Goal: Check status: Check status

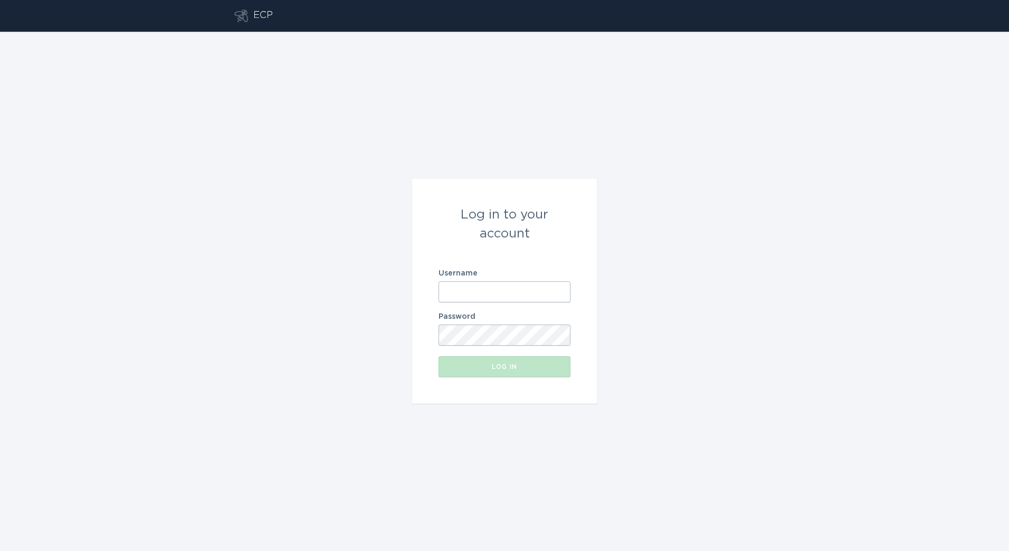
click at [544, 297] on input "Username" at bounding box center [504, 291] width 132 height 21
paste input "[PERSON_NAME][EMAIL_ADDRESS][DOMAIN_NAME]"
type input "[PERSON_NAME][EMAIL_ADDRESS][DOMAIN_NAME]"
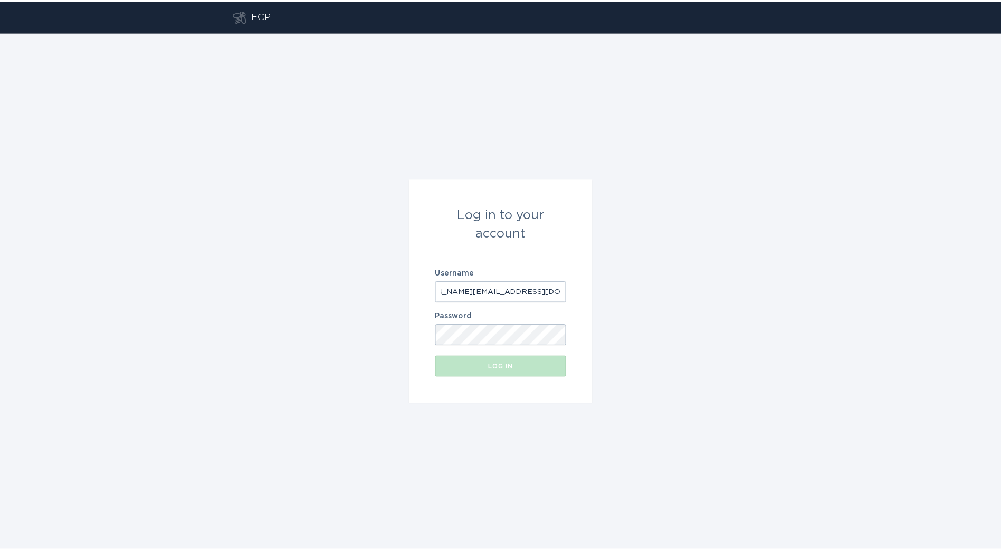
scroll to position [0, 0]
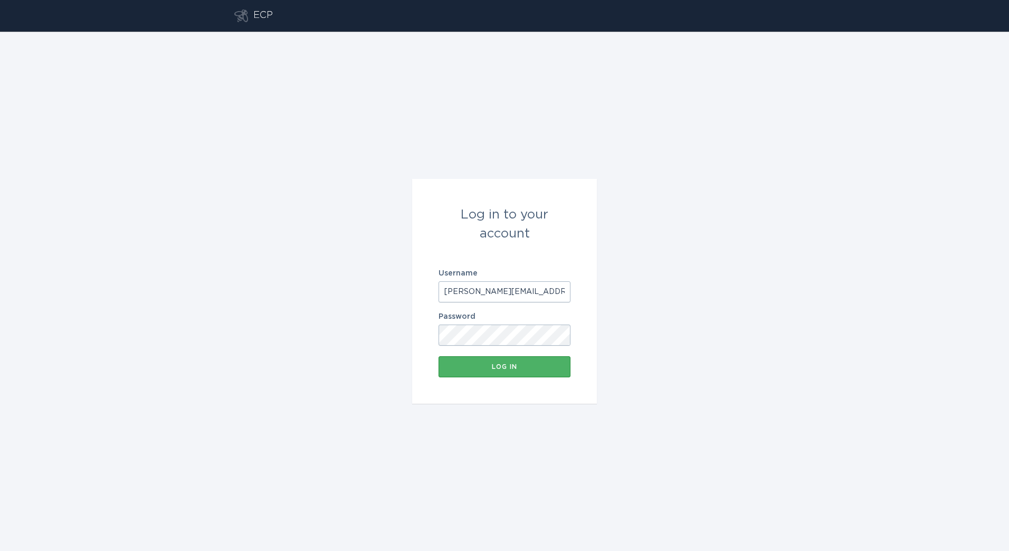
click at [476, 375] on button "Log in" at bounding box center [504, 366] width 132 height 21
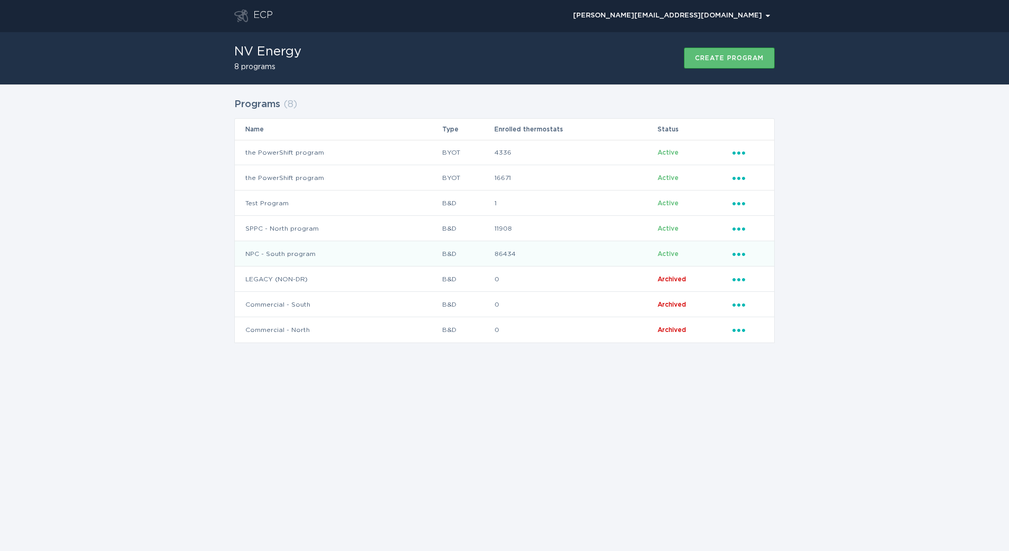
click at [393, 253] on td "NPC - South program" at bounding box center [338, 253] width 207 height 25
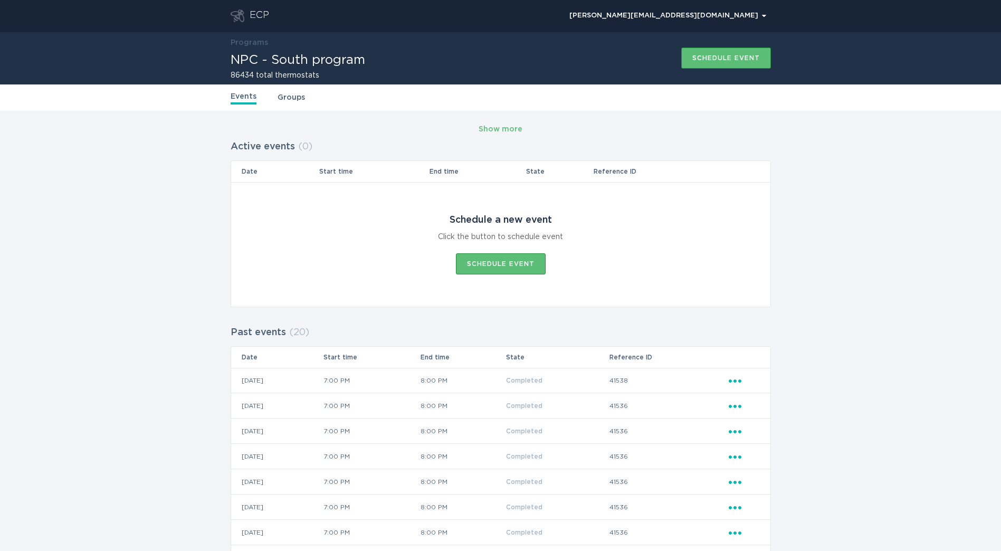
drag, startPoint x: 533, startPoint y: 329, endPoint x: 428, endPoint y: 321, distance: 104.8
drag, startPoint x: 294, startPoint y: 338, endPoint x: 255, endPoint y: 335, distance: 38.6
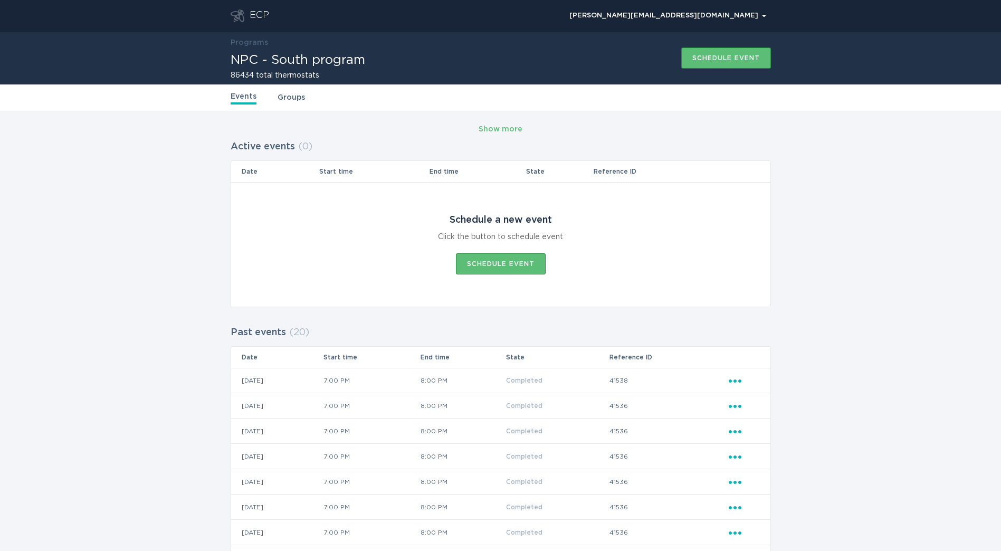
click at [255, 335] on h2 "Past events" at bounding box center [258, 332] width 55 height 19
drag, startPoint x: 255, startPoint y: 335, endPoint x: 378, endPoint y: 328, distance: 123.1
click at [273, 21] on div "[PERSON_NAME][EMAIL_ADDRESS][DOMAIN_NAME] Chevron" at bounding box center [520, 16] width 502 height 32
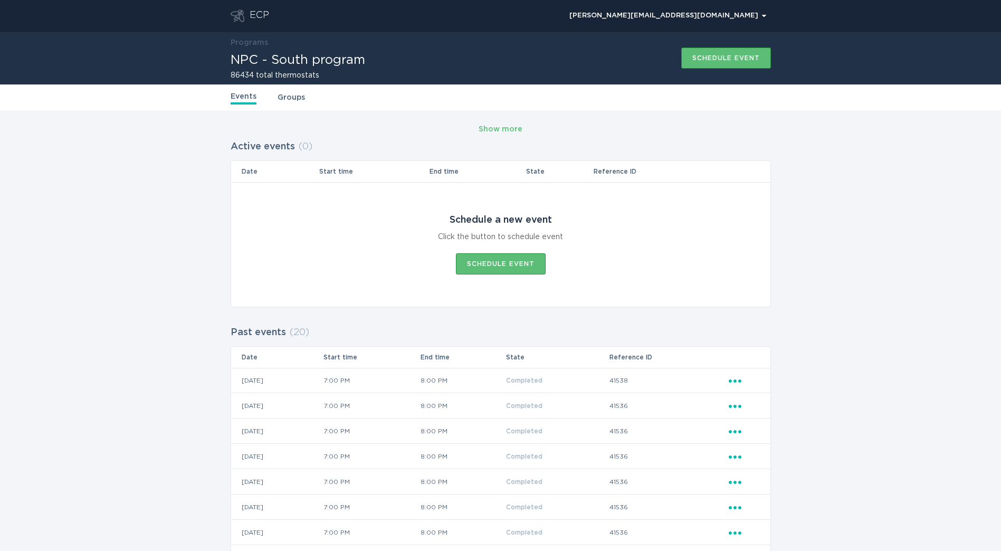
click at [252, 17] on div "ECP" at bounding box center [260, 15] width 20 height 13
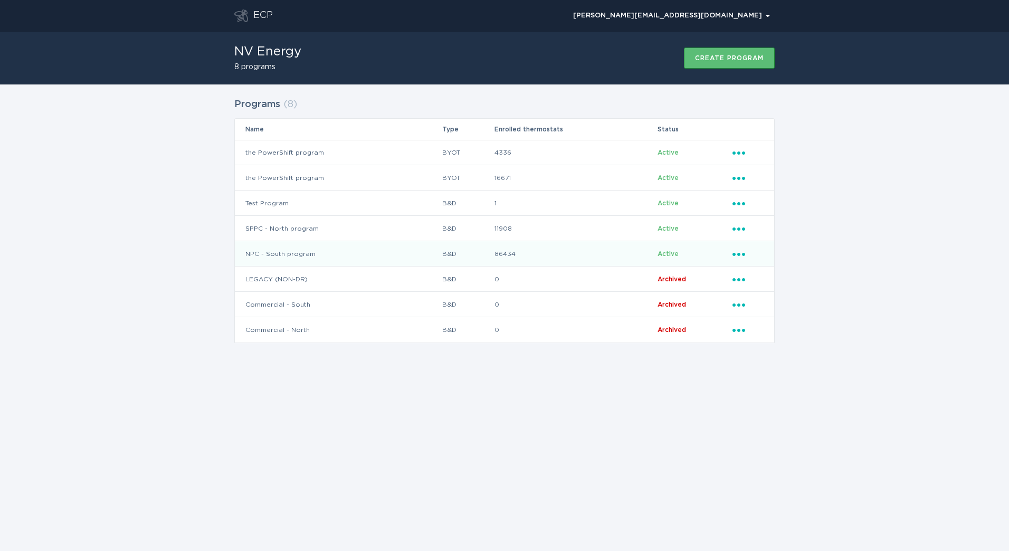
click at [283, 252] on td "NPC - South program" at bounding box center [338, 253] width 207 height 25
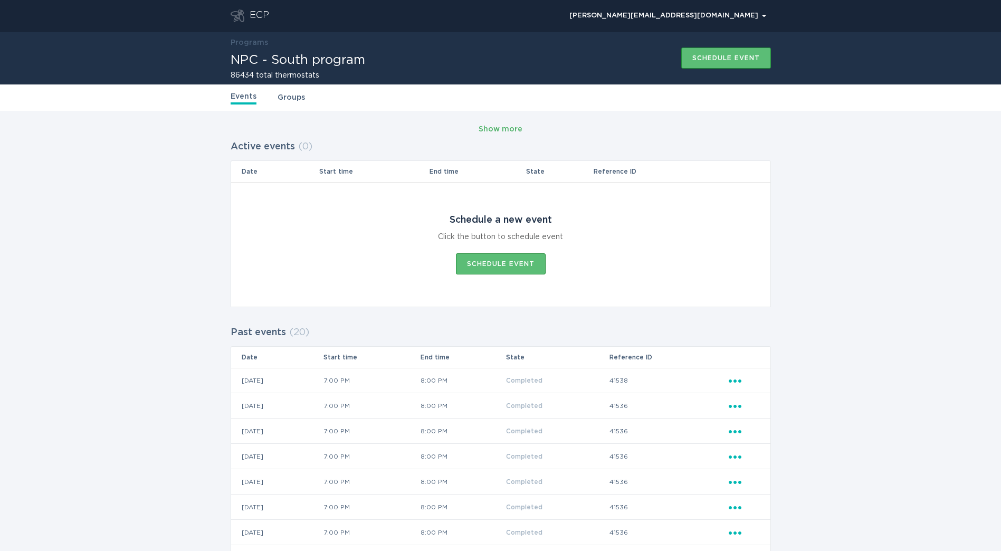
click at [510, 129] on div "Show more" at bounding box center [501, 129] width 44 height 12
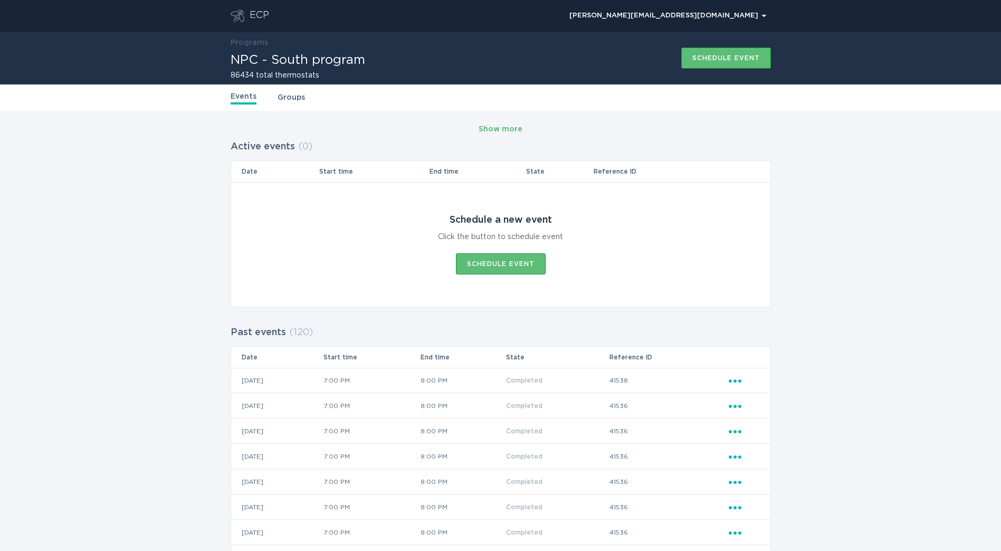
click at [510, 129] on div "Show more" at bounding box center [501, 129] width 44 height 12
drag, startPoint x: 345, startPoint y: 517, endPoint x: 399, endPoint y: 167, distance: 353.5
click at [502, 124] on div "Show more" at bounding box center [501, 129] width 44 height 12
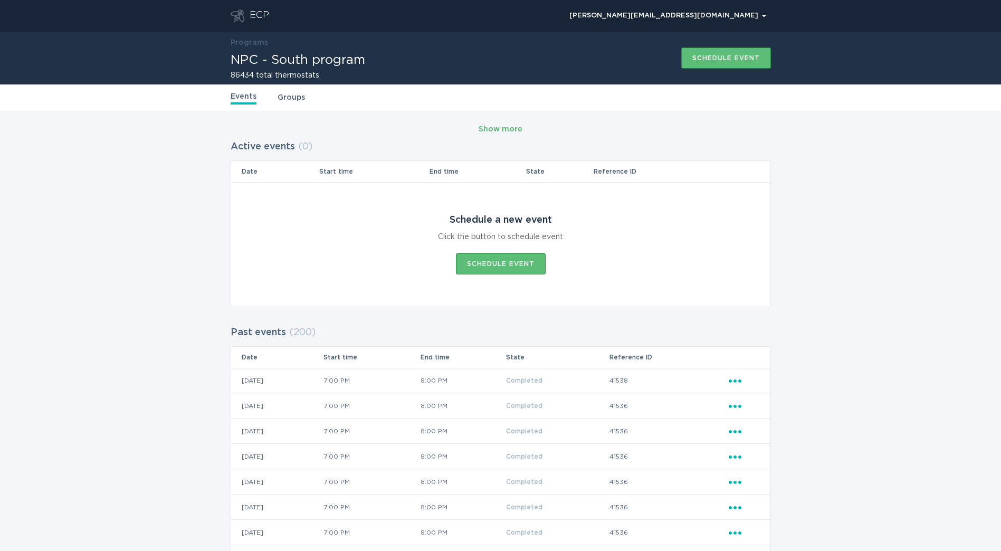
click at [502, 124] on div "Show more" at bounding box center [501, 129] width 44 height 12
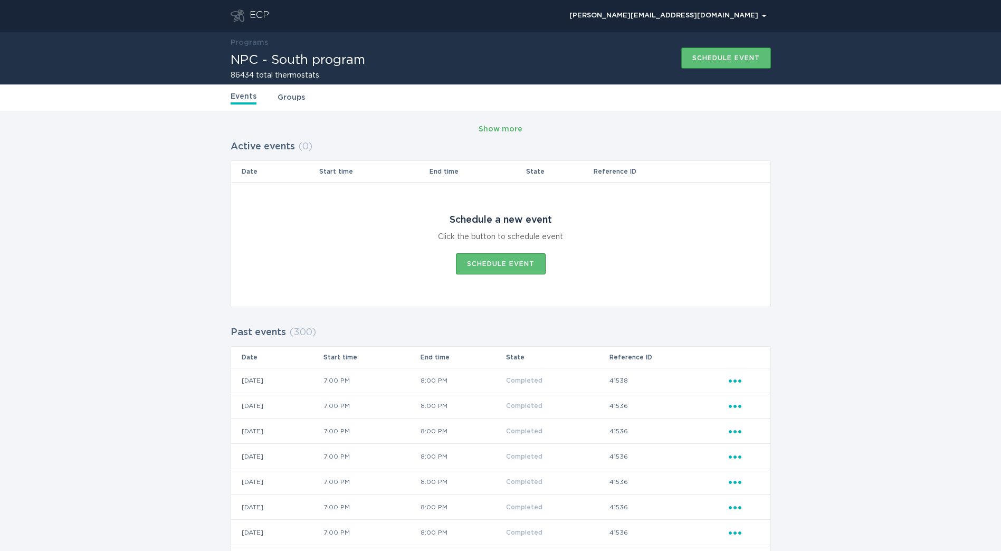
click at [502, 124] on div "Show more" at bounding box center [501, 129] width 44 height 12
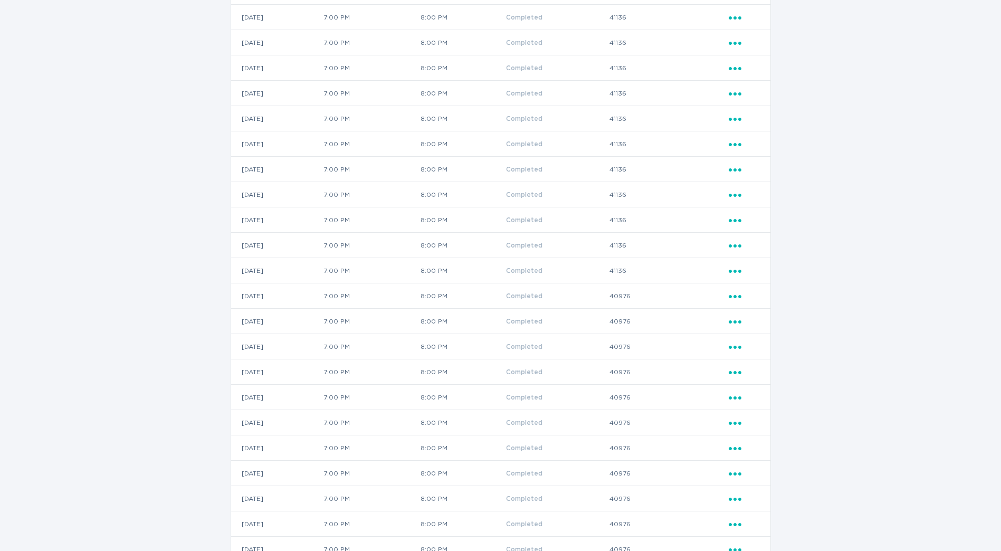
scroll to position [7948, 0]
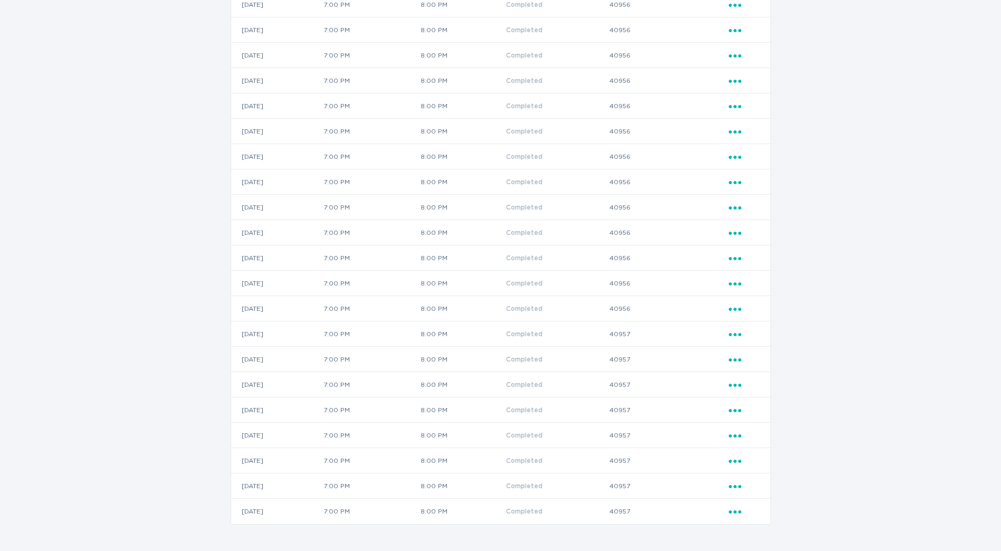
drag, startPoint x: 385, startPoint y: 189, endPoint x: 397, endPoint y: 472, distance: 283.1
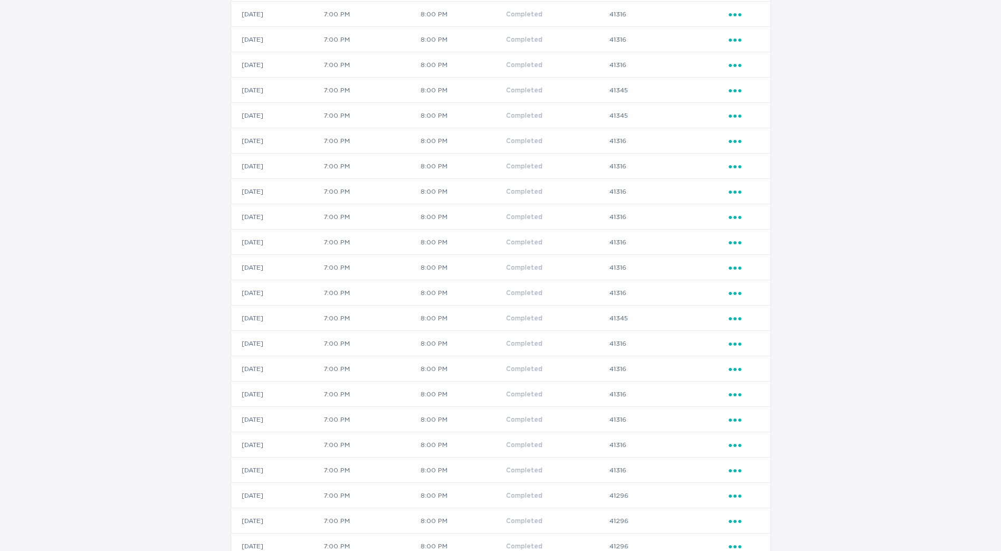
drag, startPoint x: 391, startPoint y: 495, endPoint x: 418, endPoint y: 195, distance: 301.5
drag, startPoint x: 475, startPoint y: 181, endPoint x: 480, endPoint y: 94, distance: 87.2
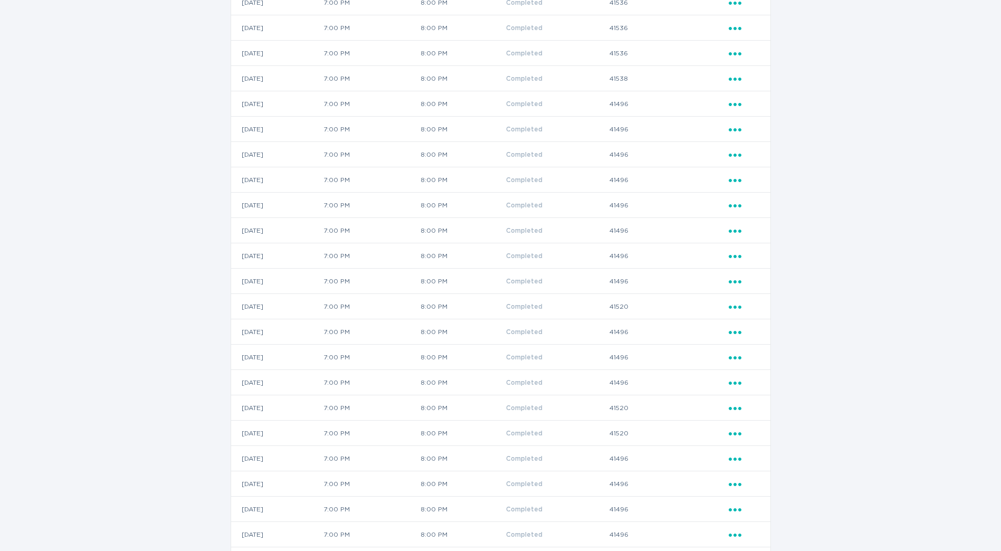
drag, startPoint x: 457, startPoint y: 348, endPoint x: 469, endPoint y: 246, distance: 102.5
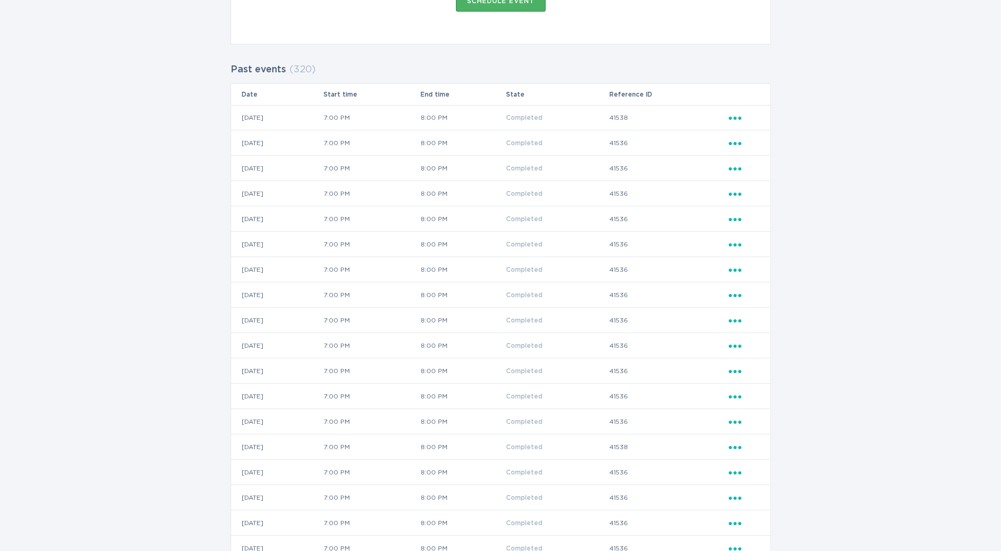
scroll to position [0, 0]
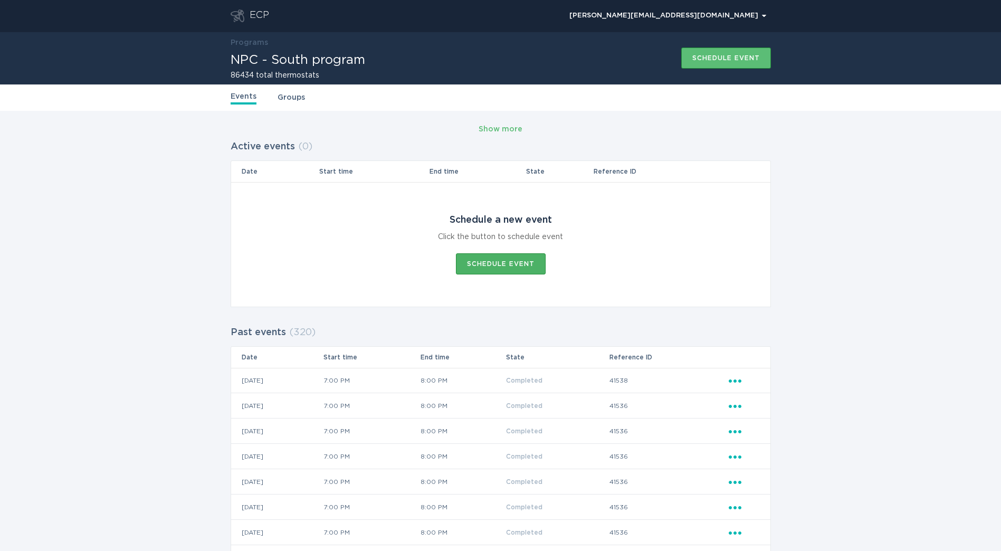
drag, startPoint x: 466, startPoint y: 388, endPoint x: 474, endPoint y: 249, distance: 139.0
click at [508, 129] on div "Show more" at bounding box center [501, 129] width 44 height 12
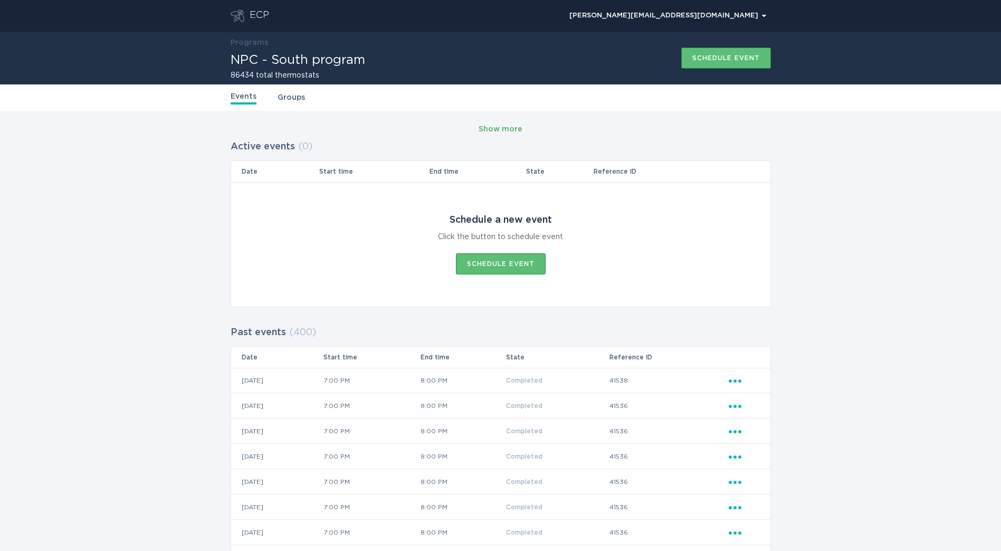
click at [508, 129] on div "Show more" at bounding box center [501, 129] width 44 height 12
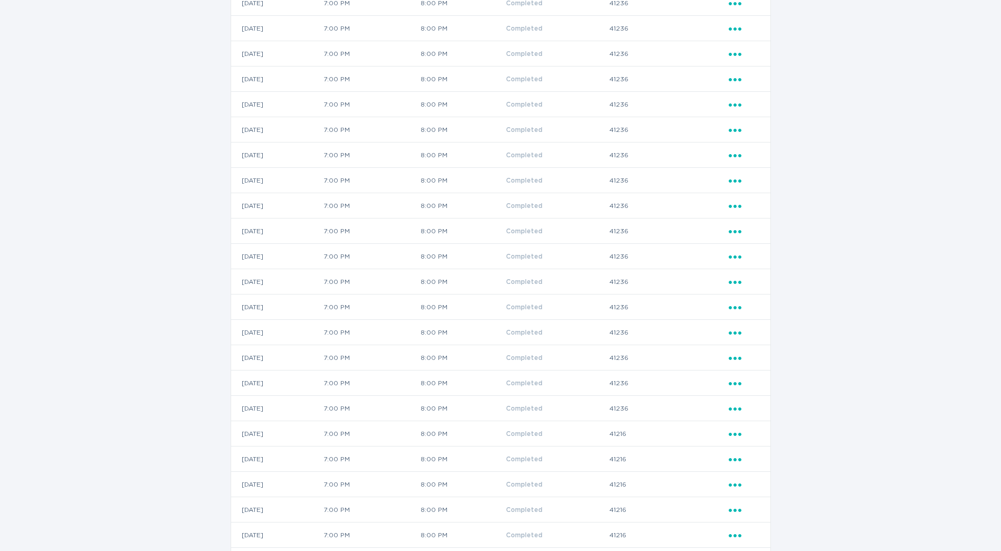
scroll to position [10480, 0]
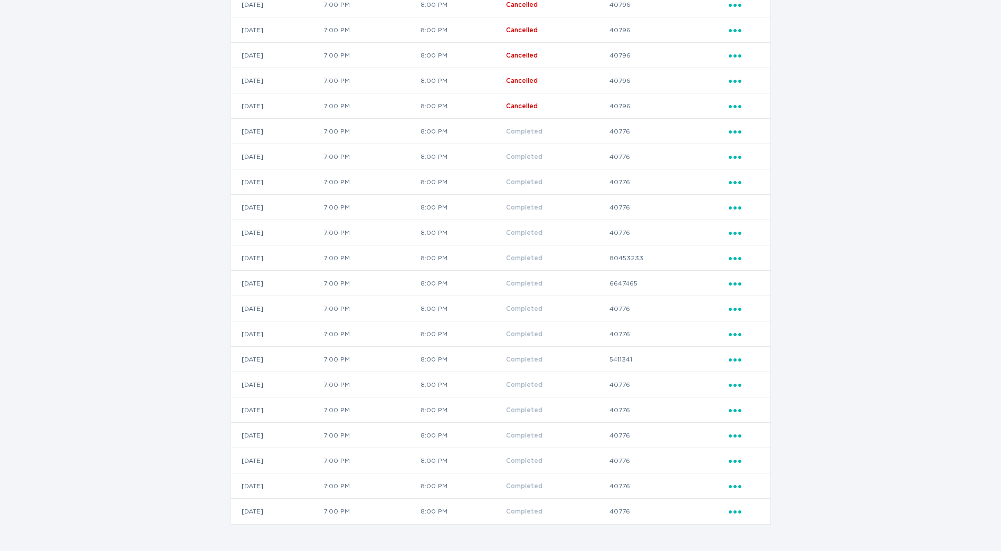
drag, startPoint x: 508, startPoint y: 129, endPoint x: 486, endPoint y: 525, distance: 396.8
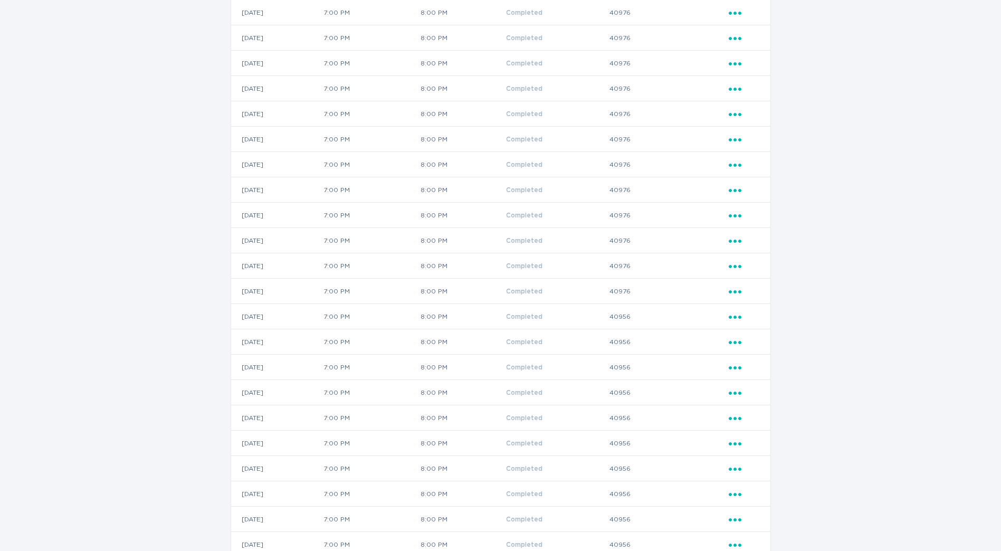
drag, startPoint x: 340, startPoint y: 465, endPoint x: 354, endPoint y: 171, distance: 293.7
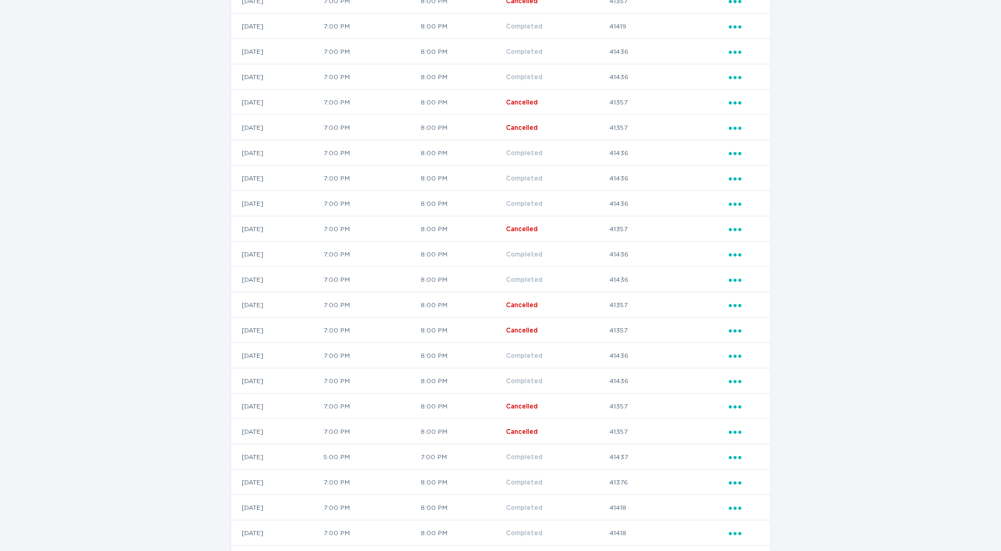
scroll to position [0, 0]
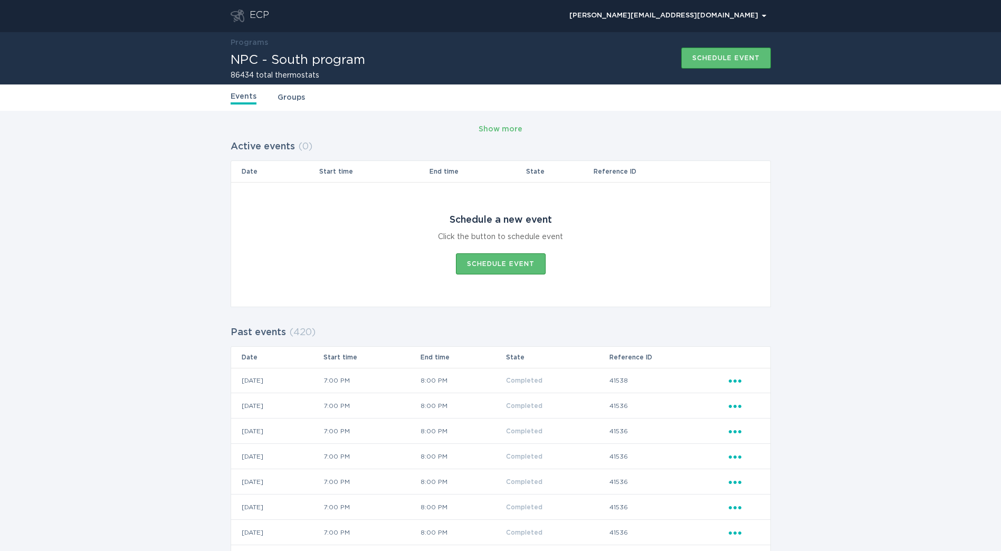
drag, startPoint x: 414, startPoint y: 374, endPoint x: 406, endPoint y: 183, distance: 191.7
click at [508, 135] on div "Show more" at bounding box center [501, 129] width 44 height 12
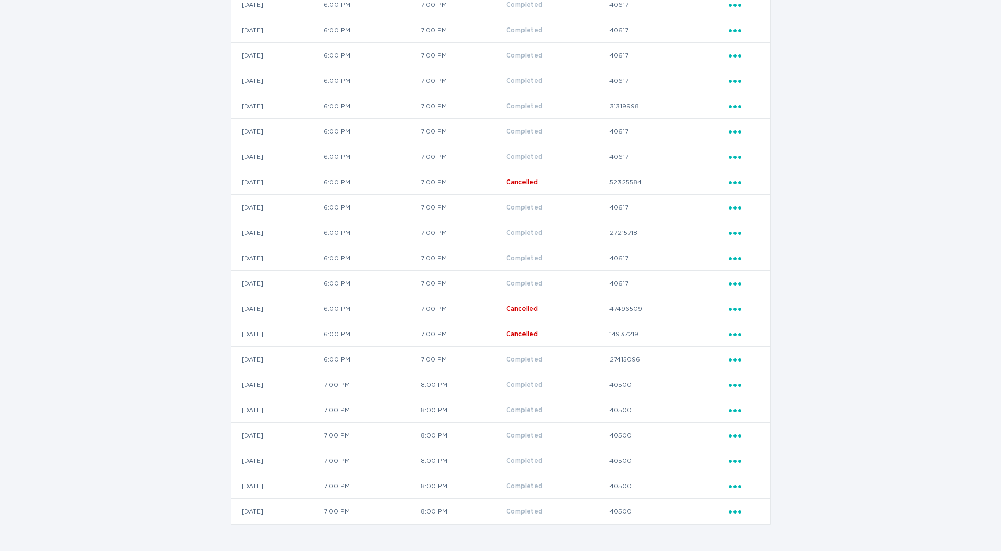
drag, startPoint x: 269, startPoint y: 443, endPoint x: 284, endPoint y: 578, distance: 135.3
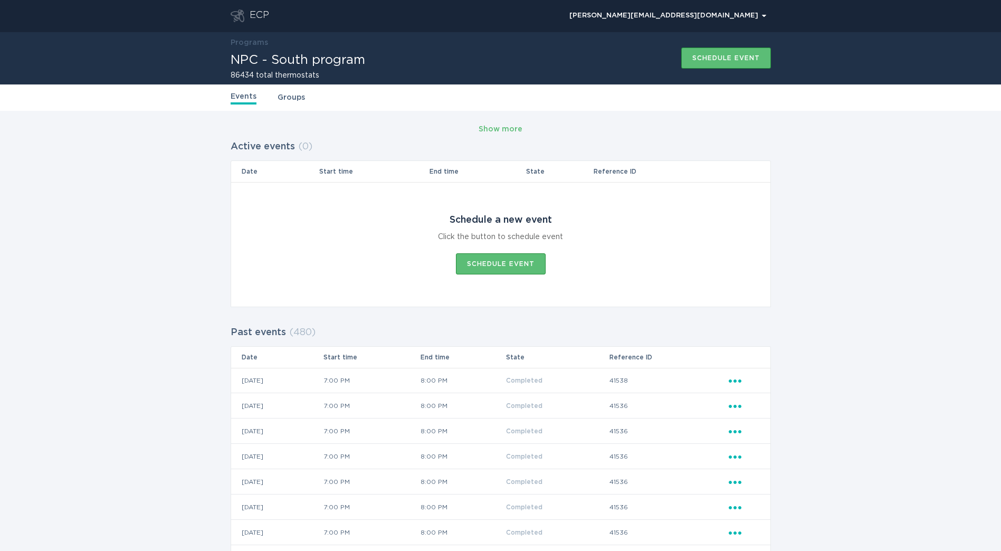
drag, startPoint x: 305, startPoint y: 522, endPoint x: 339, endPoint y: 157, distance: 366.1
click at [499, 130] on div "Show more" at bounding box center [501, 129] width 44 height 12
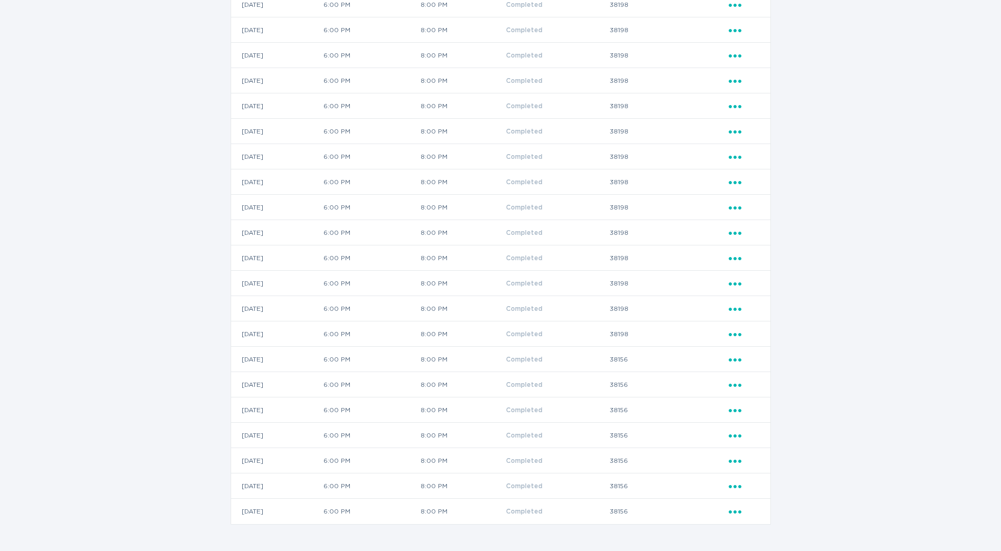
drag, startPoint x: 383, startPoint y: 202, endPoint x: 342, endPoint y: 568, distance: 367.9
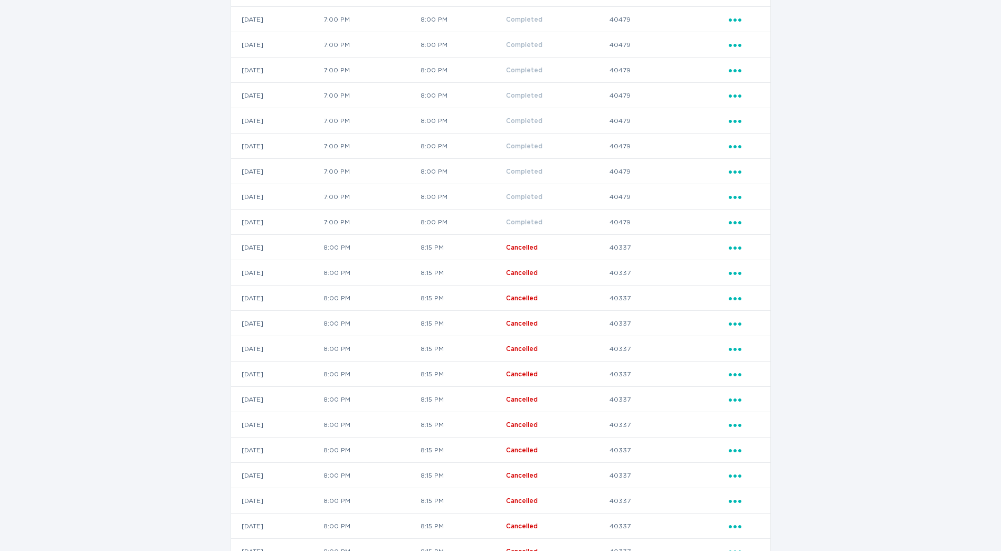
scroll to position [13023, 0]
drag, startPoint x: 312, startPoint y: 256, endPoint x: 225, endPoint y: 241, distance: 88.4
click at [648, 266] on td "40337" at bounding box center [668, 272] width 119 height 25
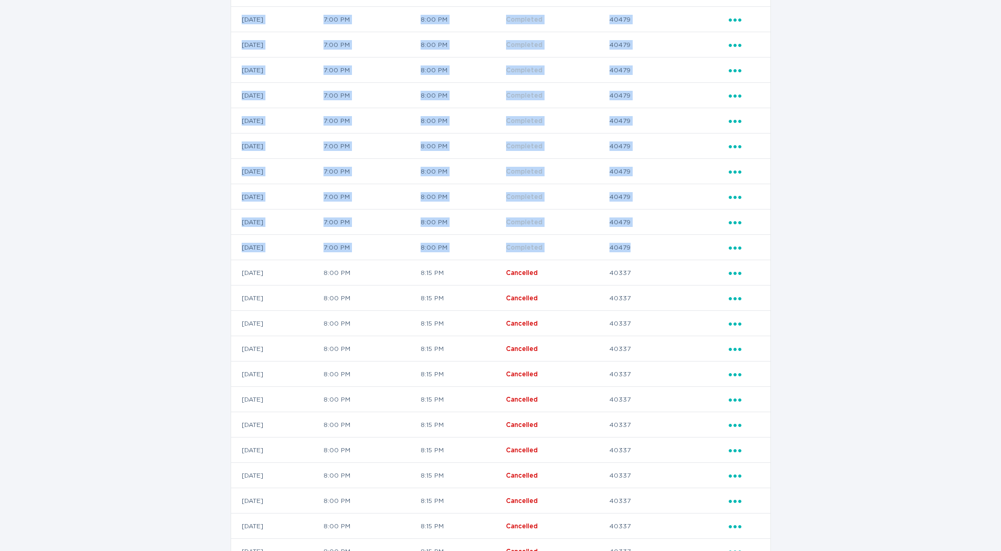
drag, startPoint x: 667, startPoint y: 256, endPoint x: 173, endPoint y: 242, distance: 494.6
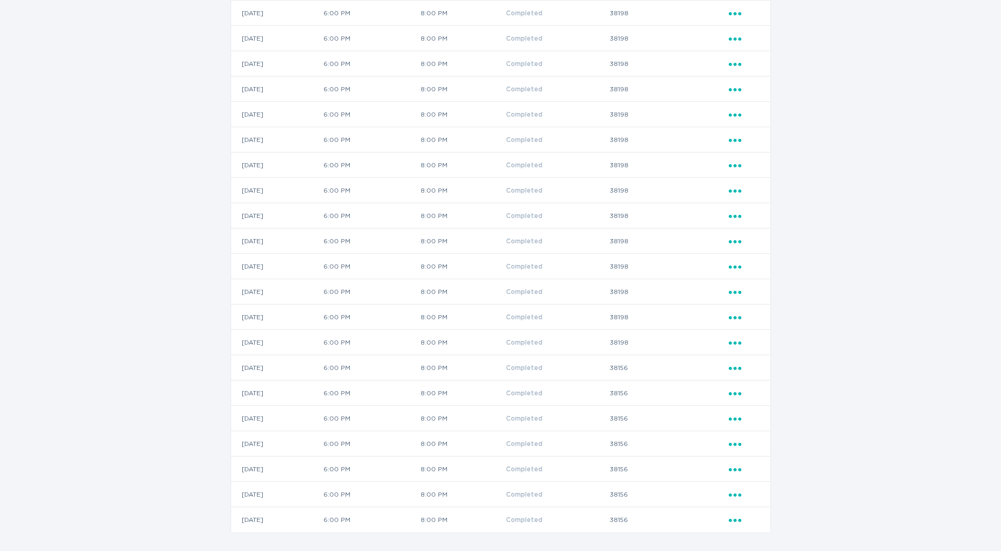
scroll to position [14026, 0]
drag, startPoint x: 817, startPoint y: 328, endPoint x: 797, endPoint y: 41, distance: 287.7
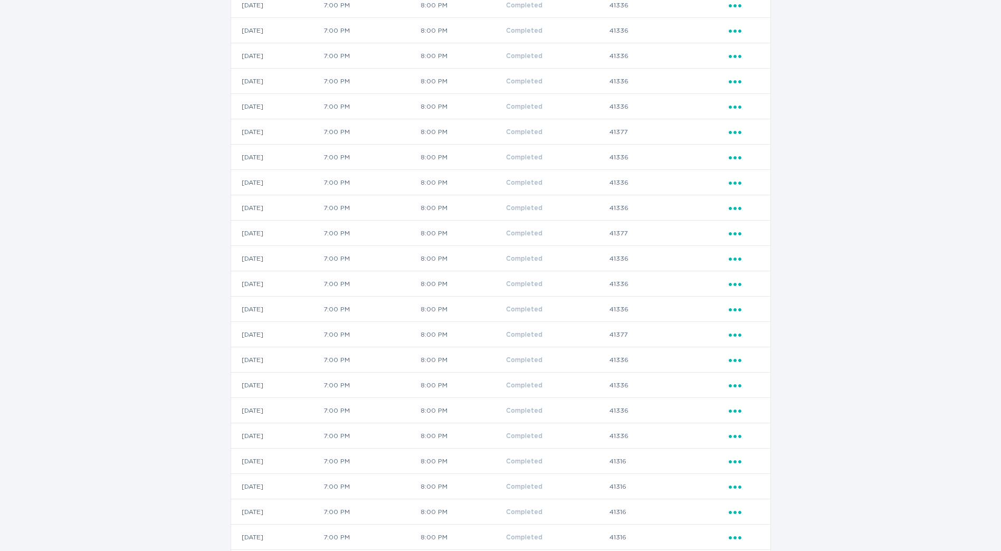
drag, startPoint x: 888, startPoint y: 471, endPoint x: 873, endPoint y: 254, distance: 217.4
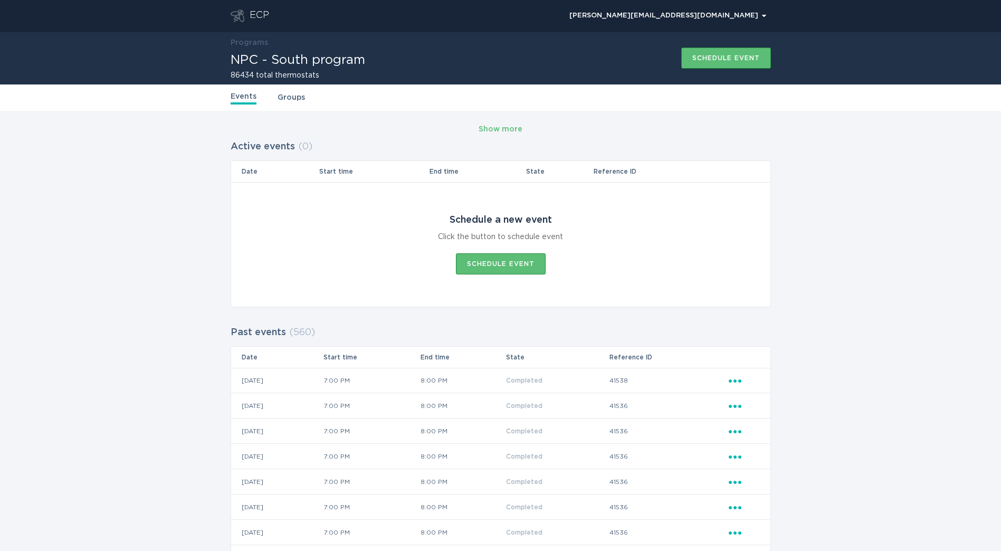
drag, startPoint x: 865, startPoint y: 447, endPoint x: 852, endPoint y: 244, distance: 203.5
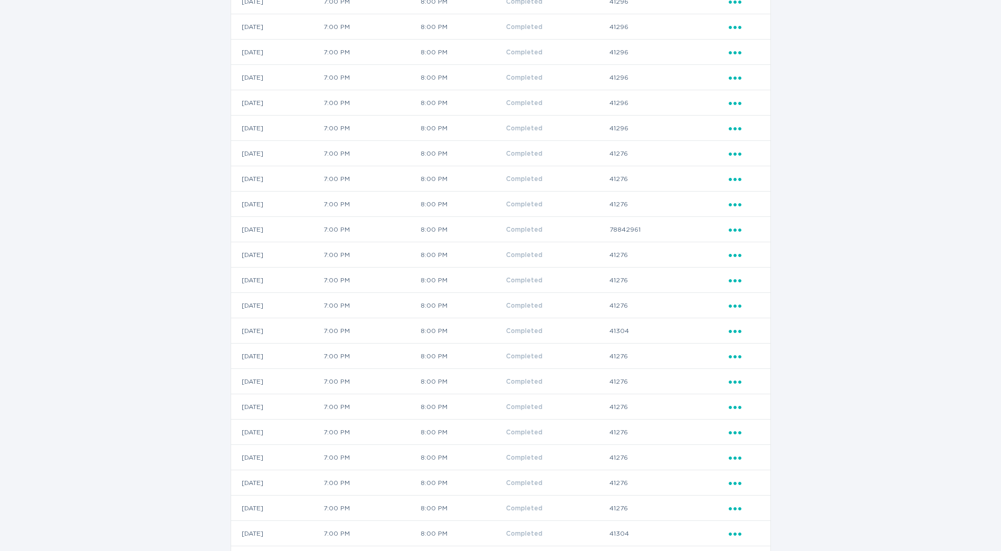
drag, startPoint x: 852, startPoint y: 244, endPoint x: 859, endPoint y: 381, distance: 137.4
drag, startPoint x: 859, startPoint y: 381, endPoint x: 856, endPoint y: 490, distance: 108.2
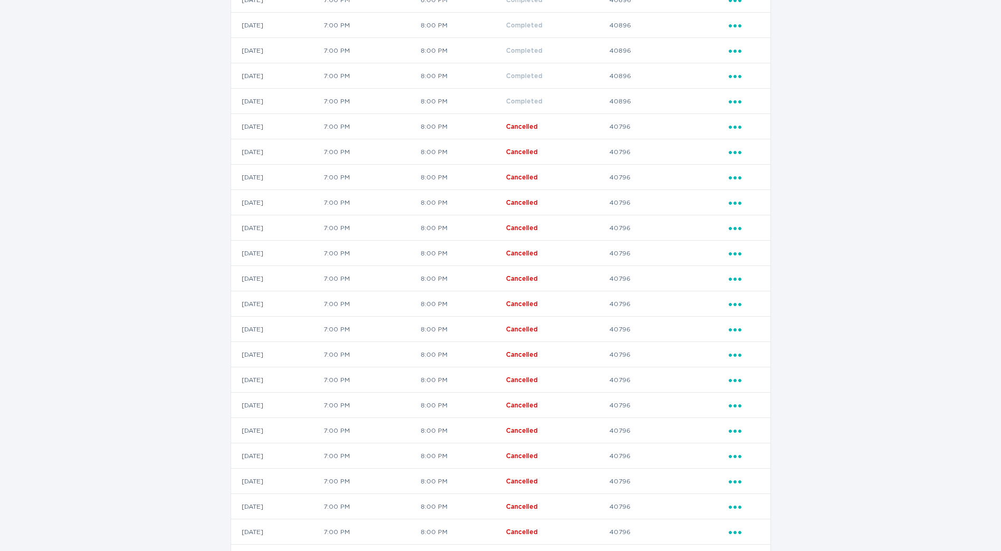
drag, startPoint x: 504, startPoint y: 185, endPoint x: 496, endPoint y: 274, distance: 88.9
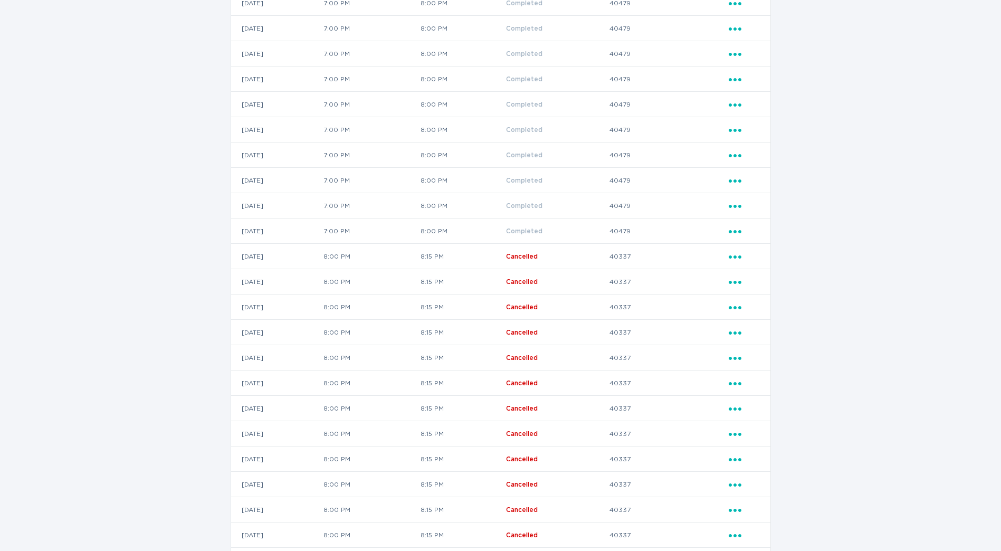
scroll to position [12971, 0]
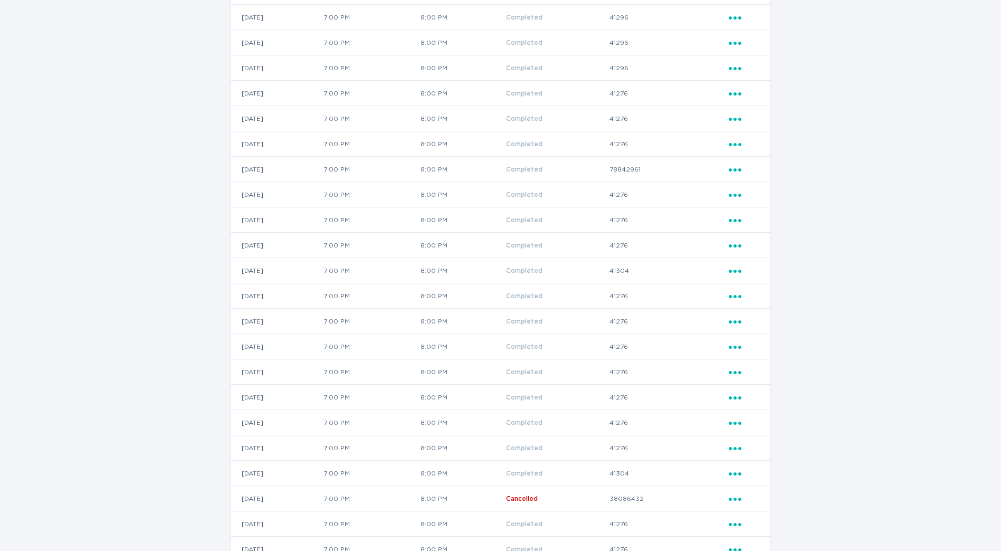
scroll to position [0, 0]
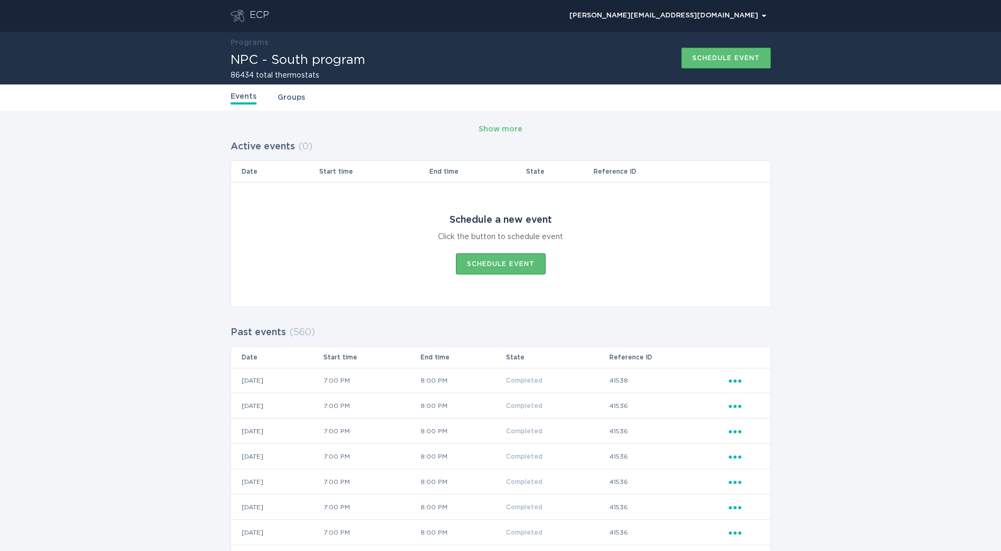
drag, startPoint x: 760, startPoint y: 369, endPoint x: 729, endPoint y: 153, distance: 218.0
